Goal: Task Accomplishment & Management: Use online tool/utility

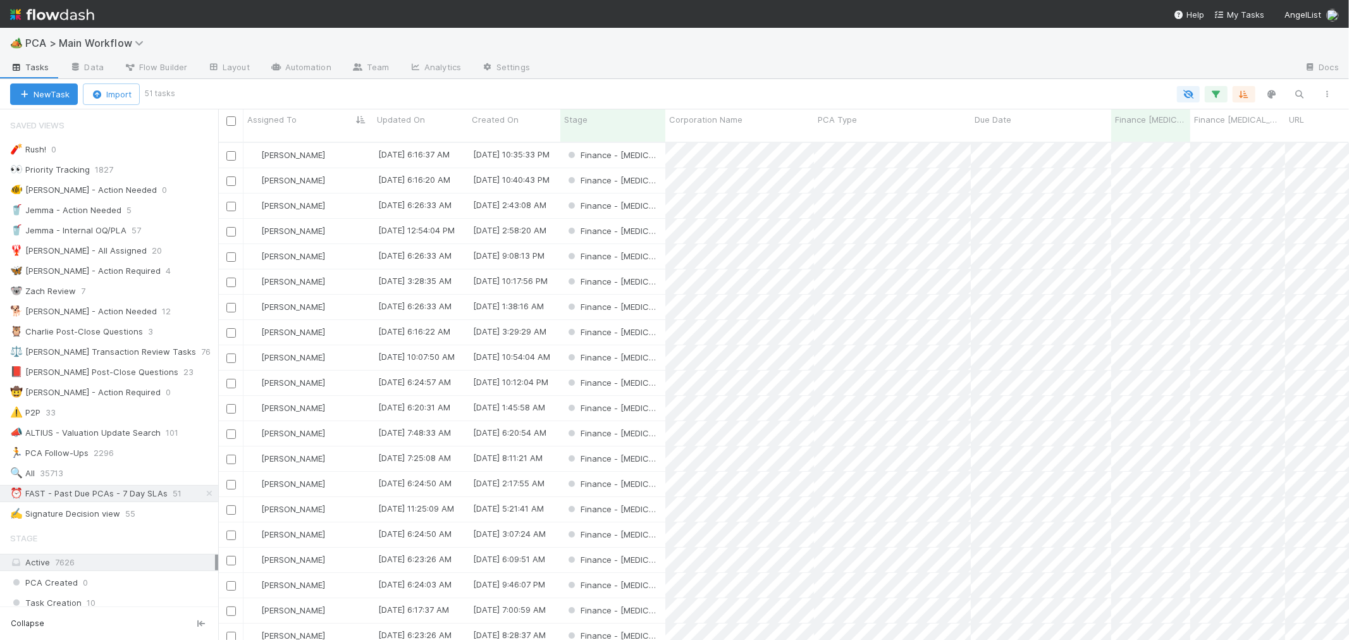
scroll to position [498, 1120]
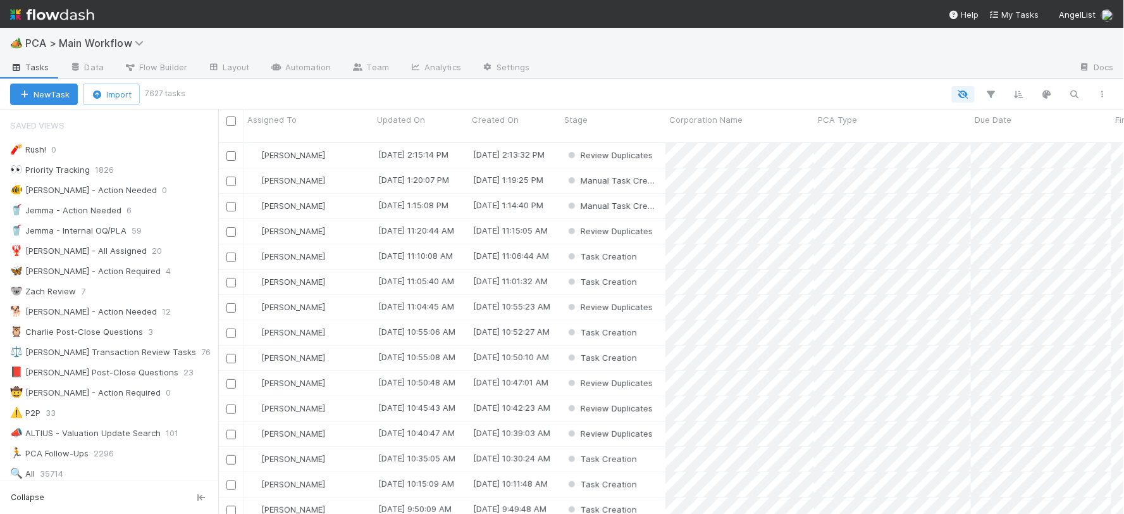
scroll to position [11, 11]
click at [71, 42] on span "PCA > Main Workflow" at bounding box center [87, 43] width 125 height 13
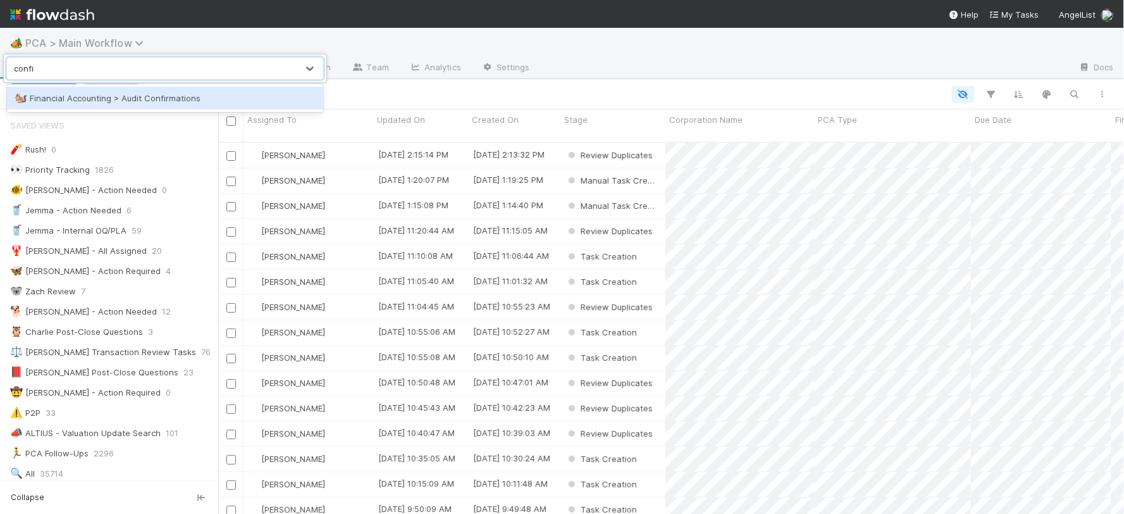
type input "confirm"
click at [114, 95] on div "🐿️ Financial Accounting > Audit Confirmations" at bounding box center [165, 98] width 301 height 13
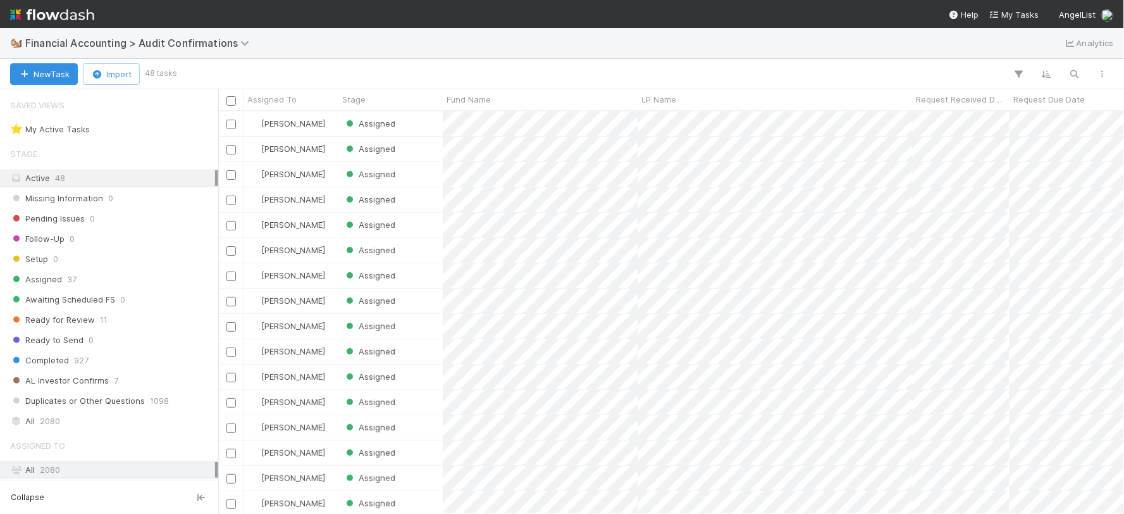
scroll to position [391, 895]
click at [292, 97] on span "Assigned To" at bounding box center [271, 99] width 49 height 13
click at [302, 118] on div "Sort A → Z" at bounding box center [320, 123] width 144 height 19
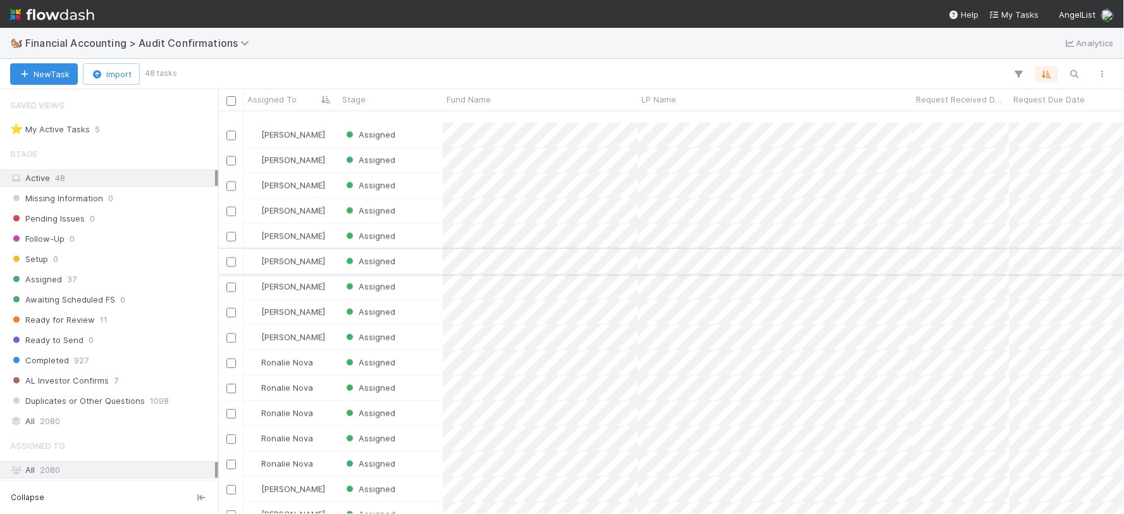
scroll to position [823, 0]
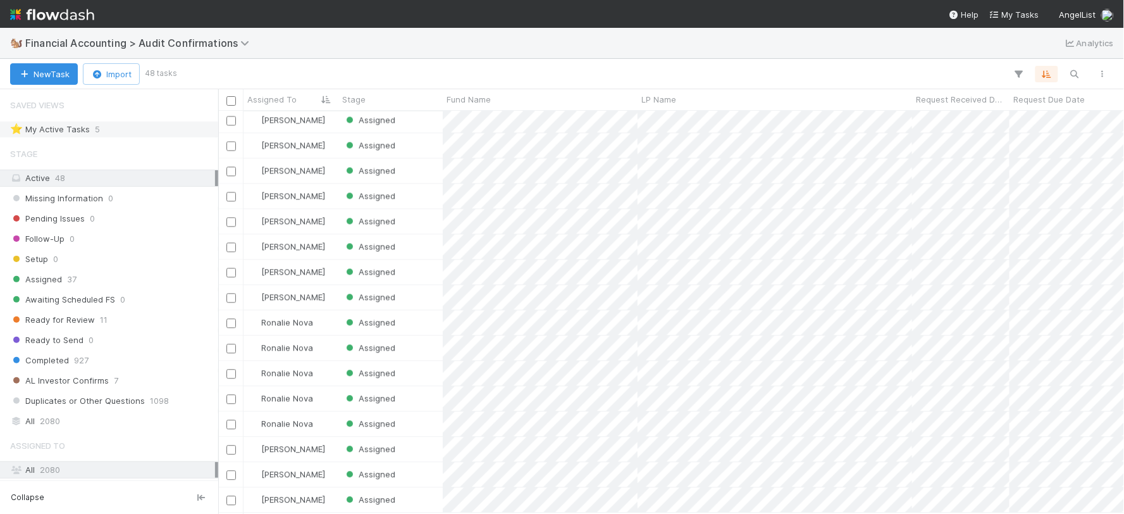
click at [117, 130] on div "⭐ My Active Tasks 5" at bounding box center [112, 129] width 205 height 16
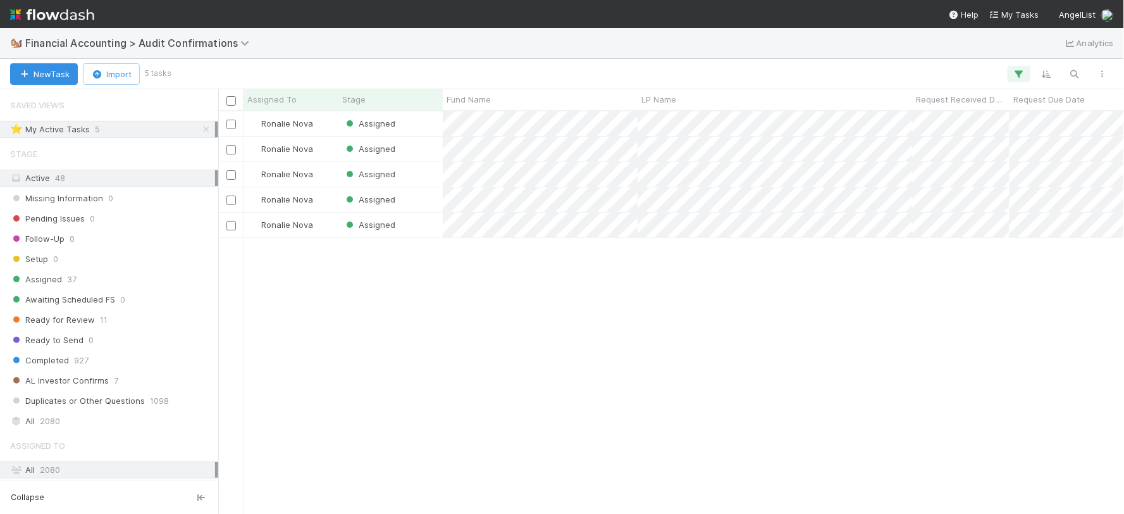
scroll to position [391, 895]
click at [643, 413] on div "Ronalie Nova Assigned 10 8/27/25, 7:30:16 AM 8/29/25, 8:55:57 PM 0 Ronalie Nova…" at bounding box center [671, 312] width 906 height 402
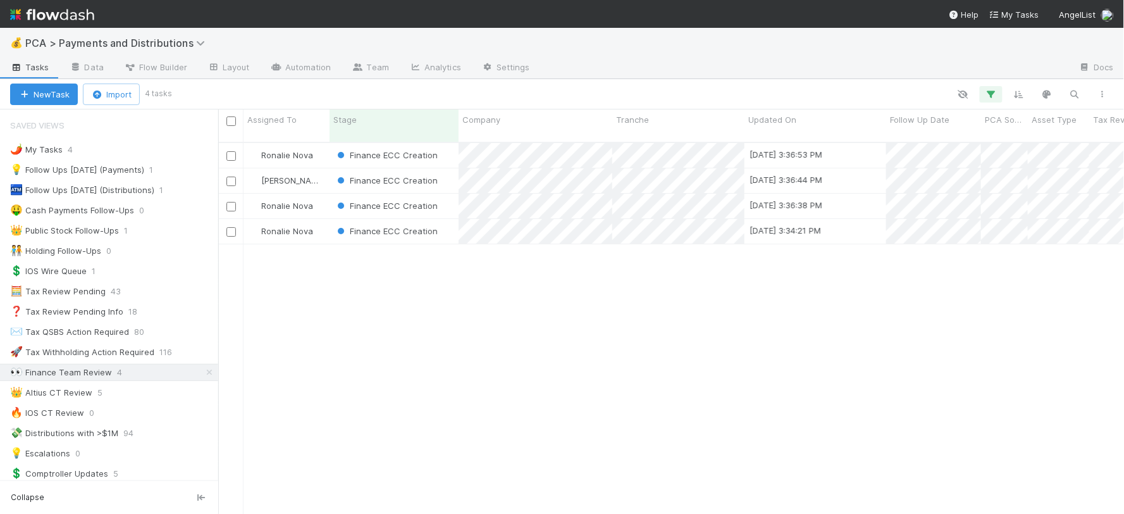
scroll to position [371, 895]
click at [1077, 93] on icon "button" at bounding box center [1074, 94] width 13 height 11
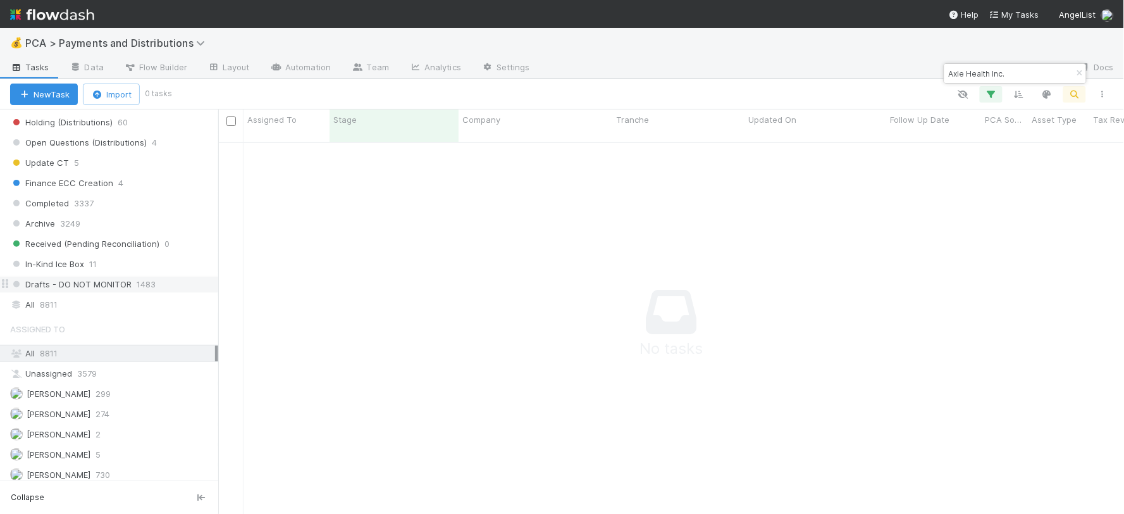
scroll to position [889, 0]
type input "Axle Health Inc."
click at [66, 309] on div "All 8811" at bounding box center [112, 301] width 205 height 16
click at [985, 92] on icon "button" at bounding box center [991, 94] width 13 height 11
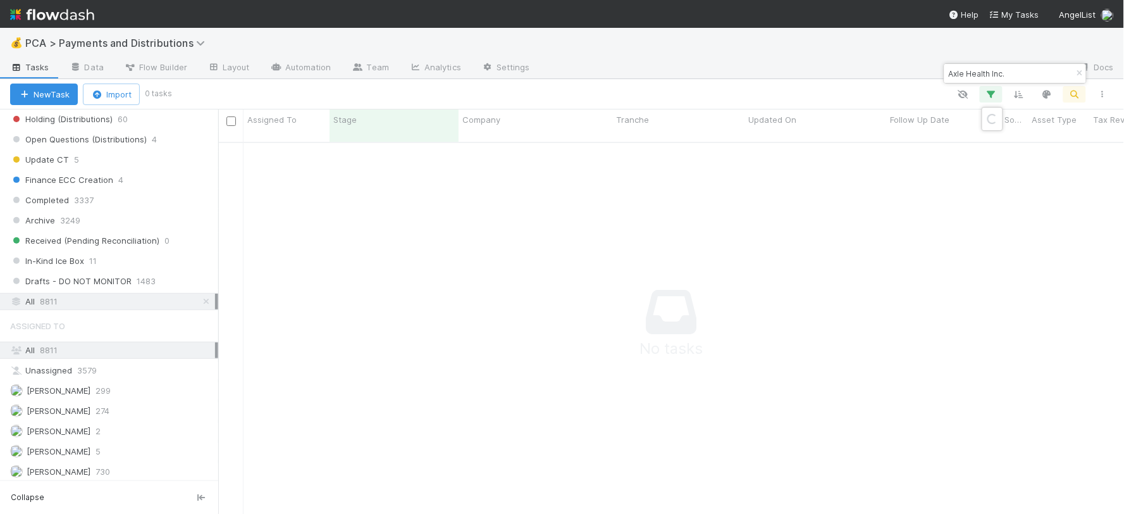
click at [992, 94] on div "Loading..." at bounding box center [562, 257] width 1124 height 514
click at [992, 94] on icon "button" at bounding box center [991, 94] width 13 height 11
click at [993, 96] on div "Loading..." at bounding box center [562, 257] width 1124 height 514
click at [995, 96] on icon "button" at bounding box center [991, 94] width 13 height 11
click at [990, 89] on div "Loading..." at bounding box center [562, 257] width 1124 height 514
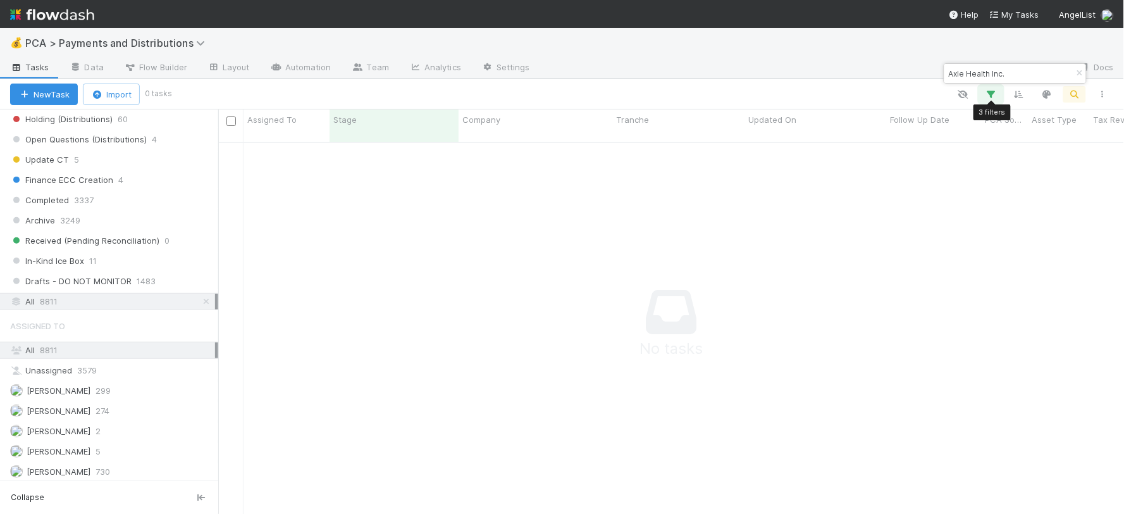
click at [990, 89] on icon "button" at bounding box center [991, 94] width 13 height 11
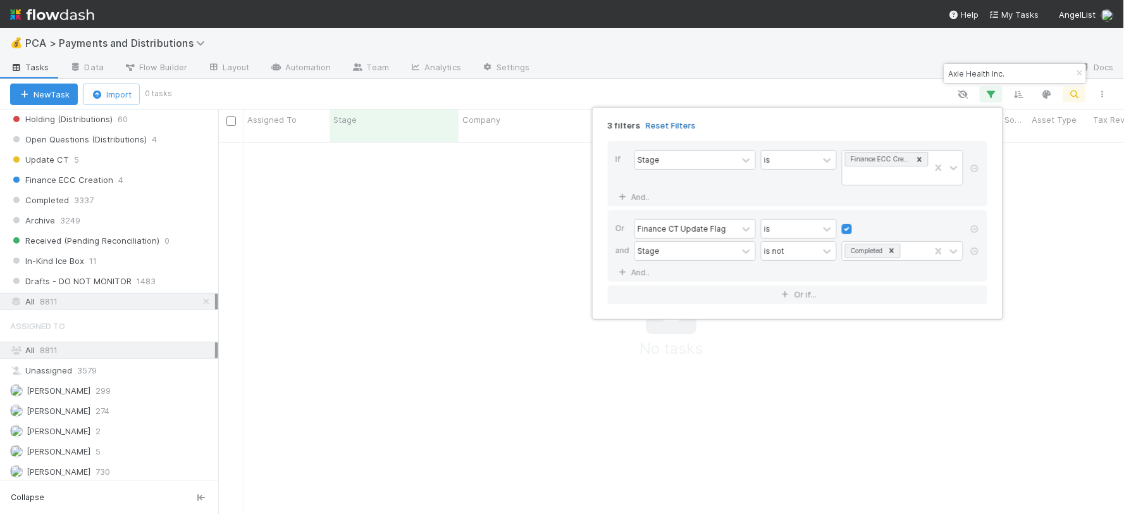
click at [671, 125] on link "Reset Filters" at bounding box center [671, 125] width 50 height 11
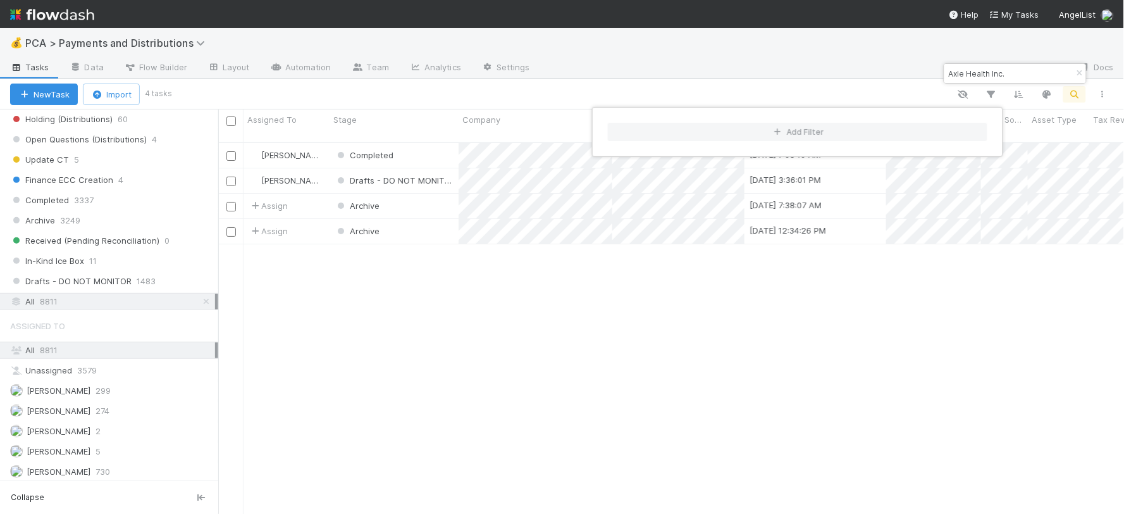
scroll to position [371, 895]
click at [717, 367] on div "Add Filter" at bounding box center [562, 257] width 1124 height 514
click at [429, 141] on div "Add Filter" at bounding box center [562, 257] width 1124 height 514
click at [429, 143] on div "Completed" at bounding box center [394, 155] width 129 height 25
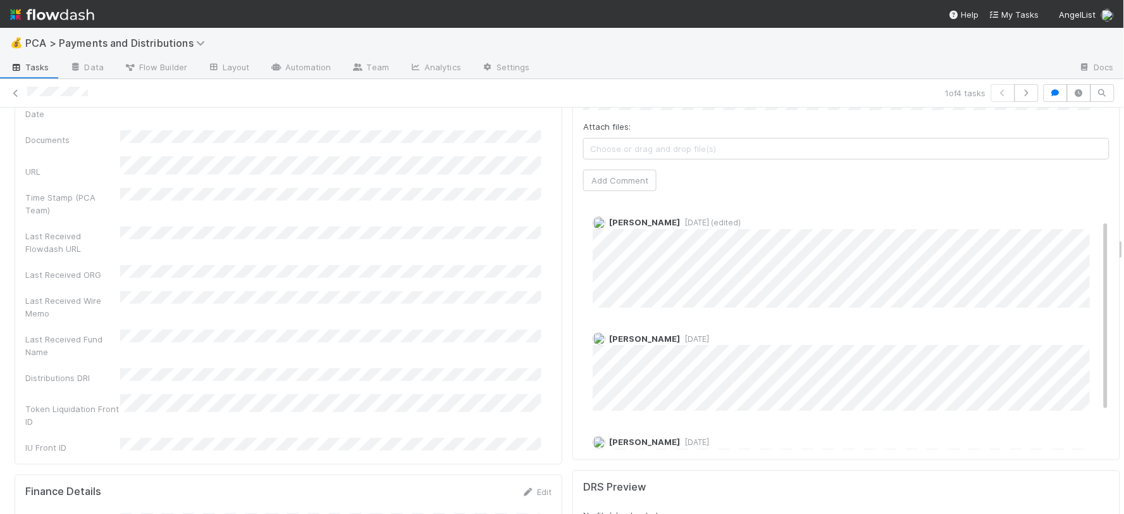
scroll to position [80, 0]
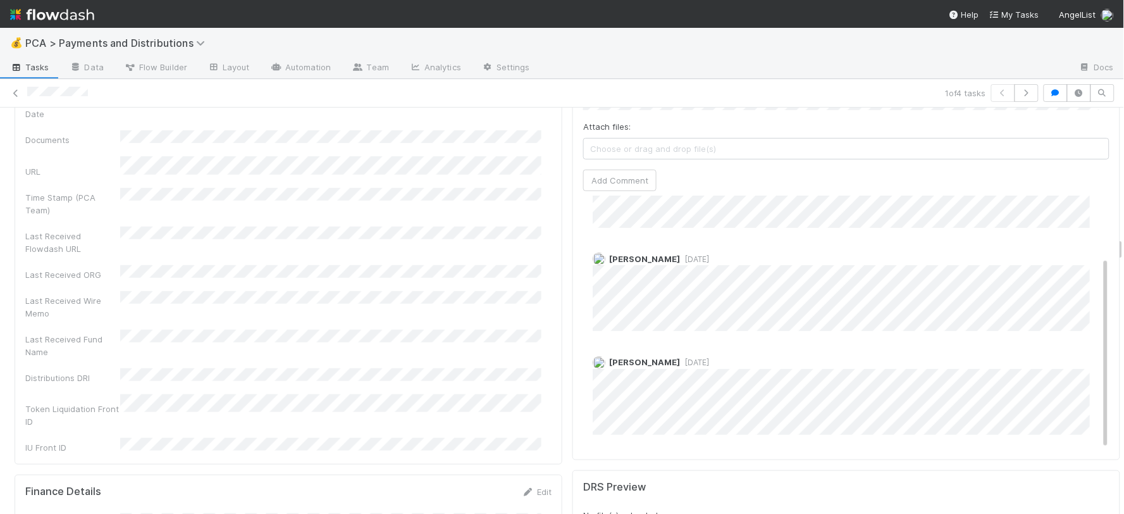
click at [685, 357] on span "2 months ago" at bounding box center [694, 361] width 29 height 9
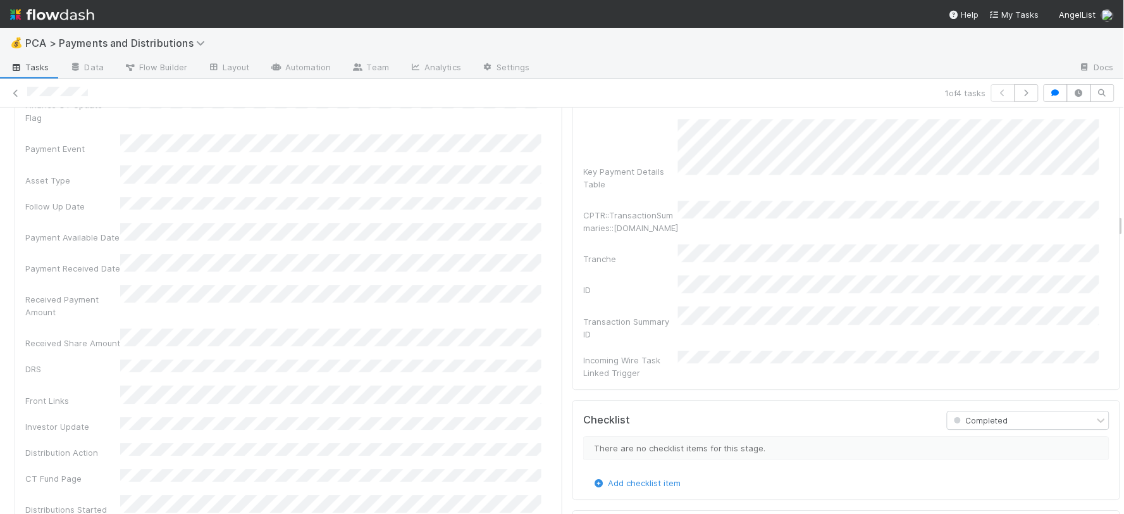
scroll to position [2319, 0]
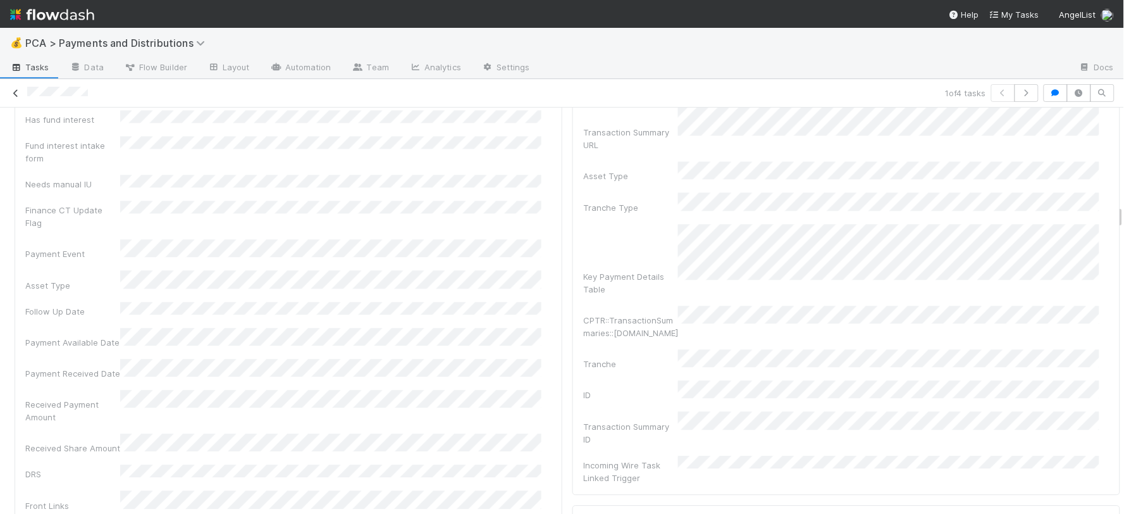
click at [14, 89] on icon at bounding box center [15, 93] width 13 height 8
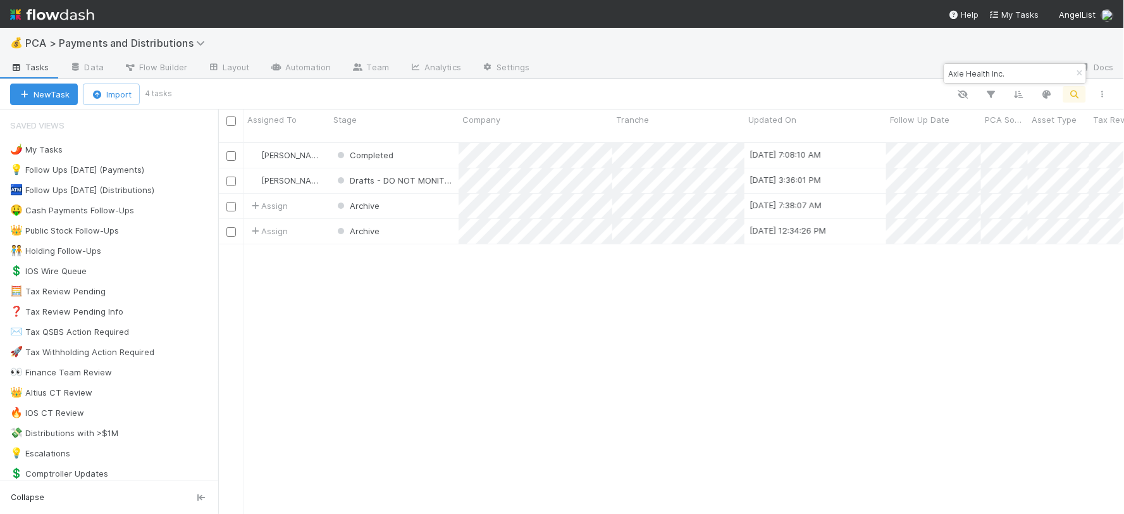
scroll to position [371, 895]
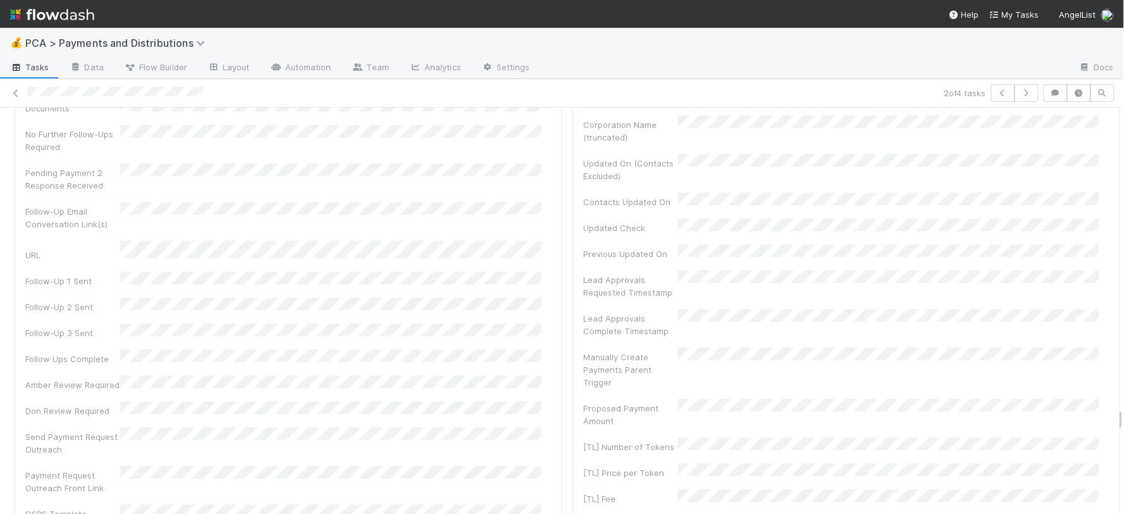
scroll to position [6816, 0]
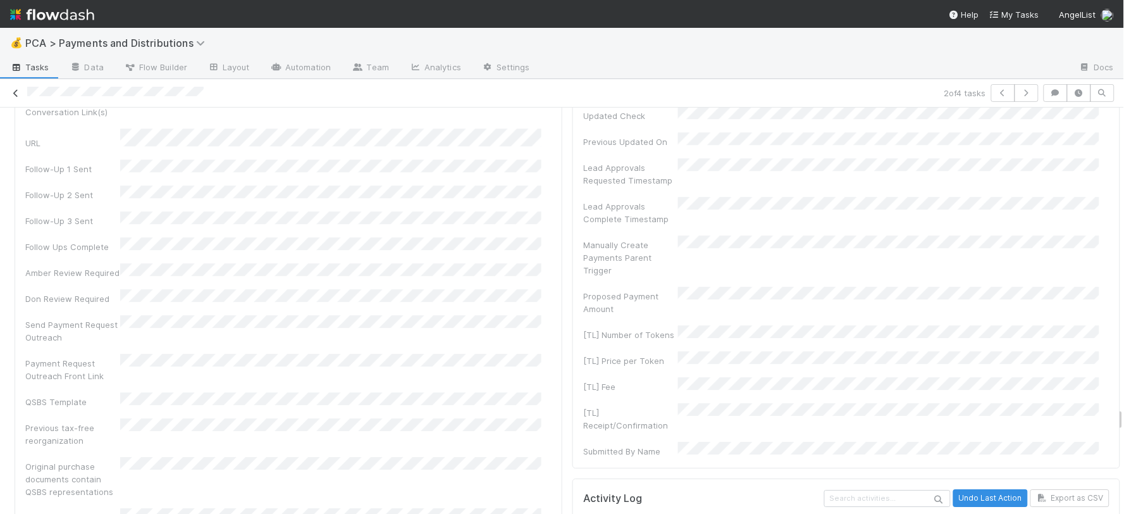
click at [13, 90] on icon at bounding box center [15, 93] width 13 height 8
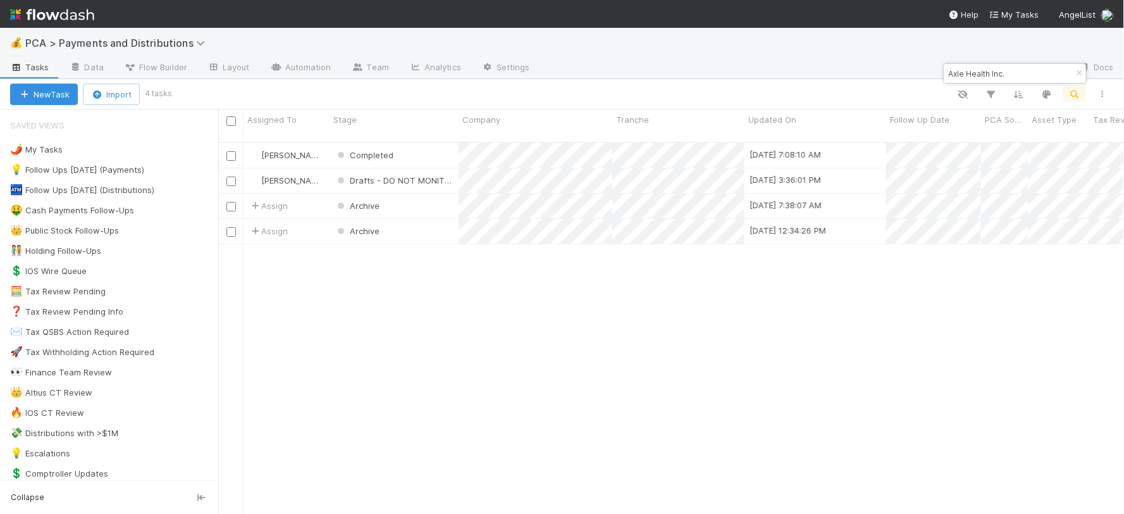
scroll to position [371, 895]
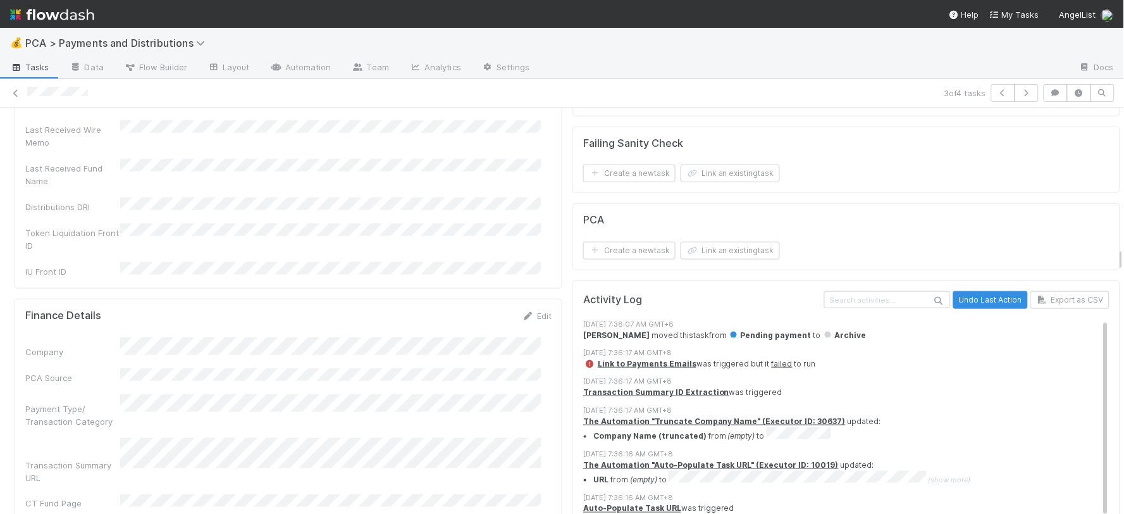
scroll to position [3232, 0]
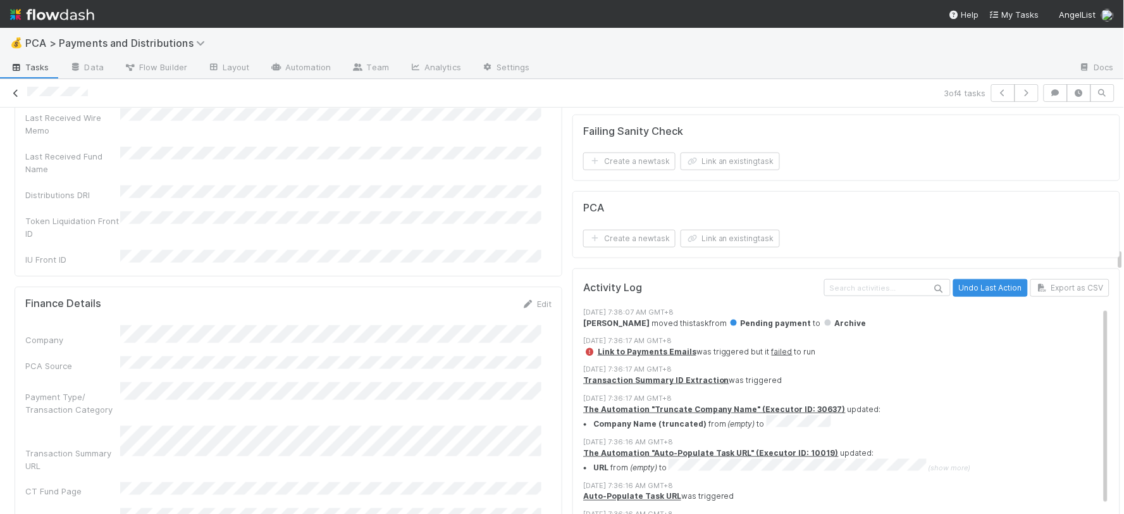
click at [16, 92] on icon at bounding box center [15, 93] width 13 height 8
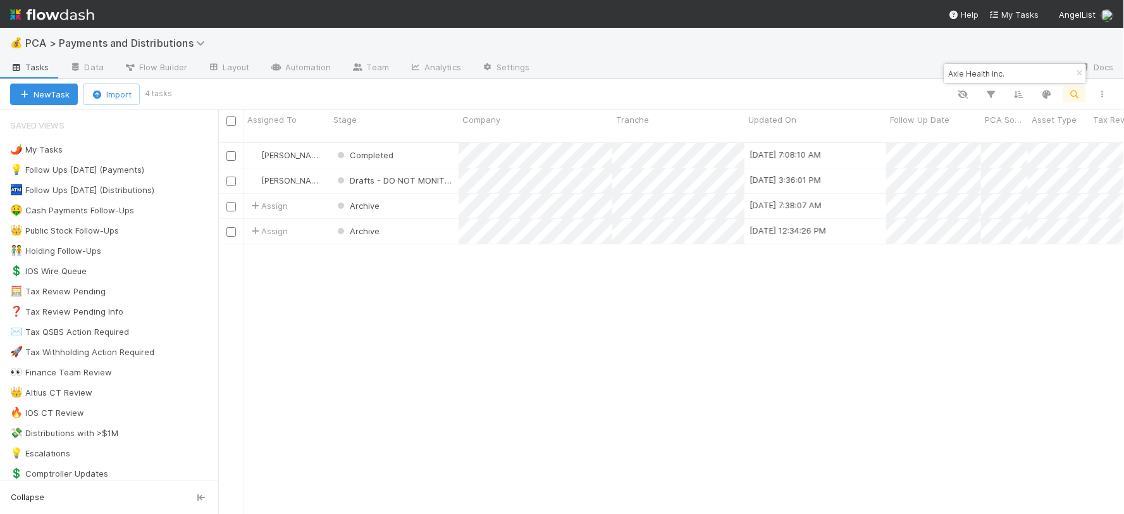
scroll to position [371, 895]
click at [426, 219] on div "Archive" at bounding box center [394, 231] width 129 height 25
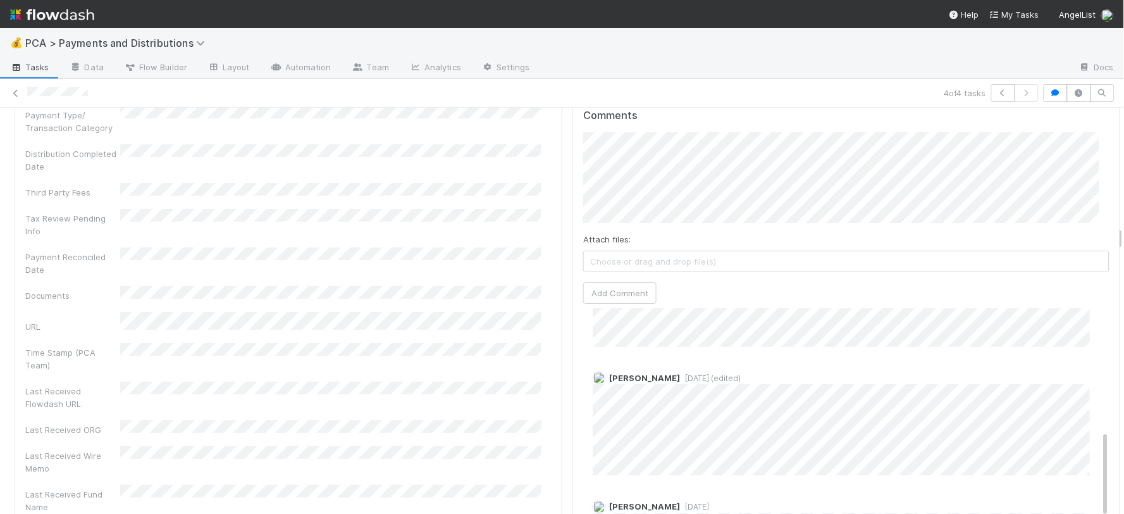
scroll to position [351, 0]
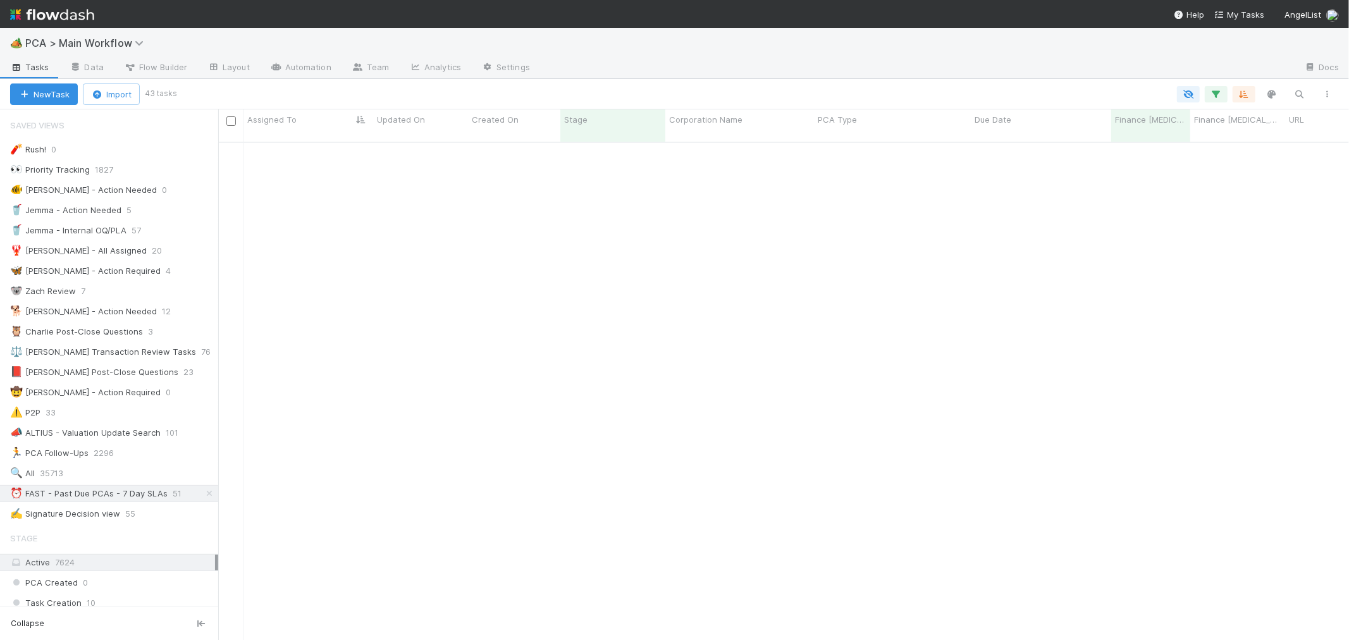
scroll to position [498, 1120]
